Goal: Obtain resource: Download file/media

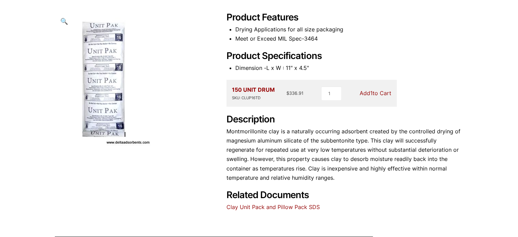
scroll to position [89, 0]
click at [99, 96] on img at bounding box center [105, 80] width 100 height 137
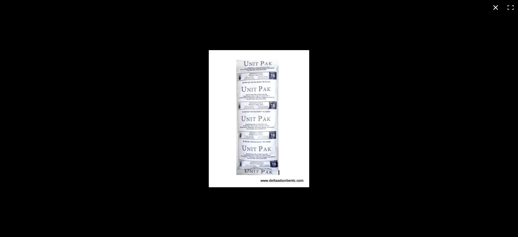
click at [200, 182] on div "Full screen image" at bounding box center [259, 118] width 518 height 237
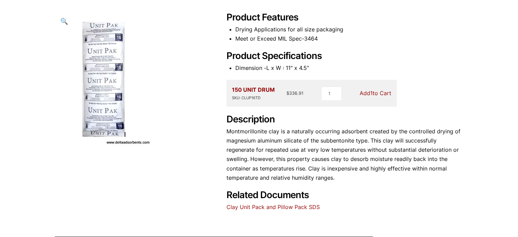
click at [159, 198] on div "16 Unit Clay Tyvek 🔍 Product Features Drying Applications for all size packagin…" at bounding box center [259, 97] width 409 height 227
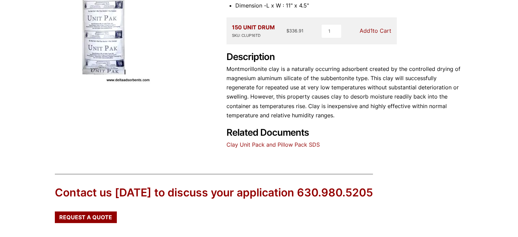
scroll to position [151, 0]
click at [308, 144] on link "Clay Unit Pack and Pillow Pack SDS" at bounding box center [272, 144] width 93 height 7
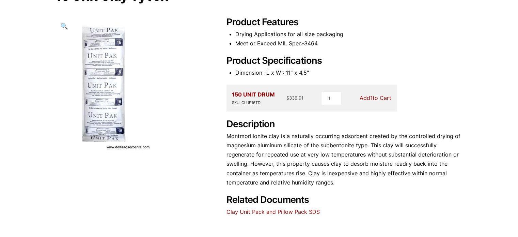
scroll to position [83, 0]
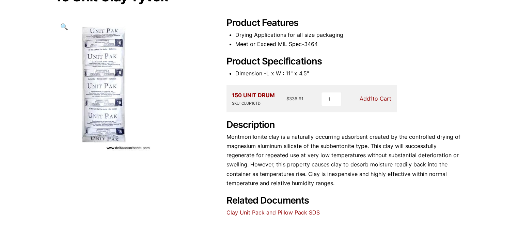
click at [304, 212] on link "Clay Unit Pack and Pillow Pack SDS" at bounding box center [272, 212] width 93 height 7
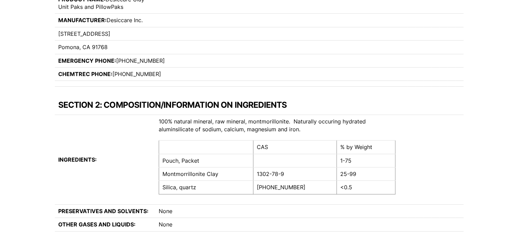
scroll to position [54, 0]
